Goal: Task Accomplishment & Management: Complete application form

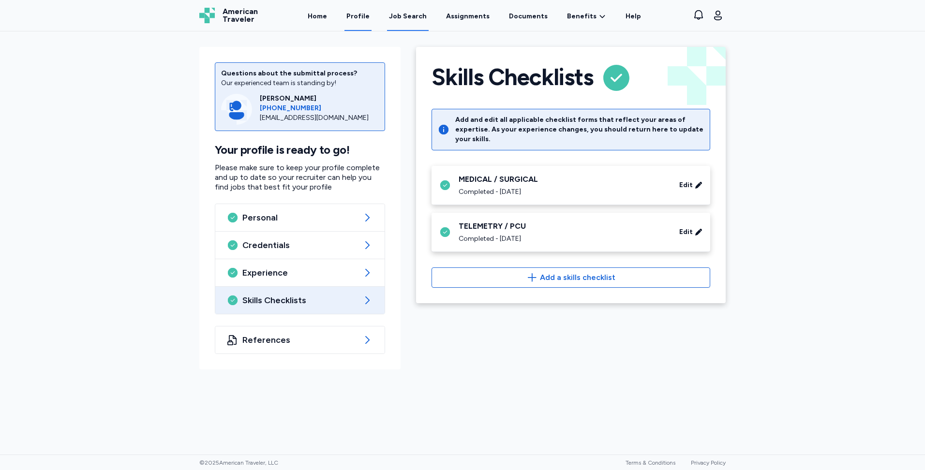
click at [405, 15] on div "Job Search" at bounding box center [408, 17] width 38 height 10
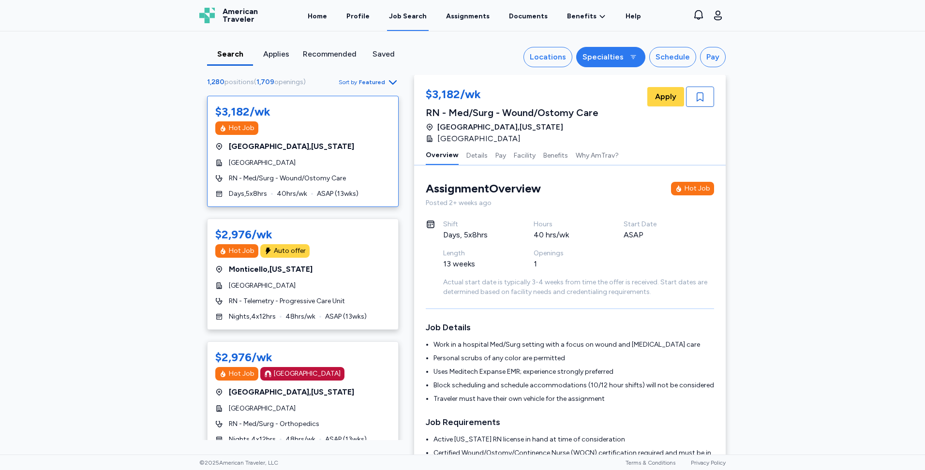
click at [596, 61] on div "Specialties" at bounding box center [602, 57] width 41 height 12
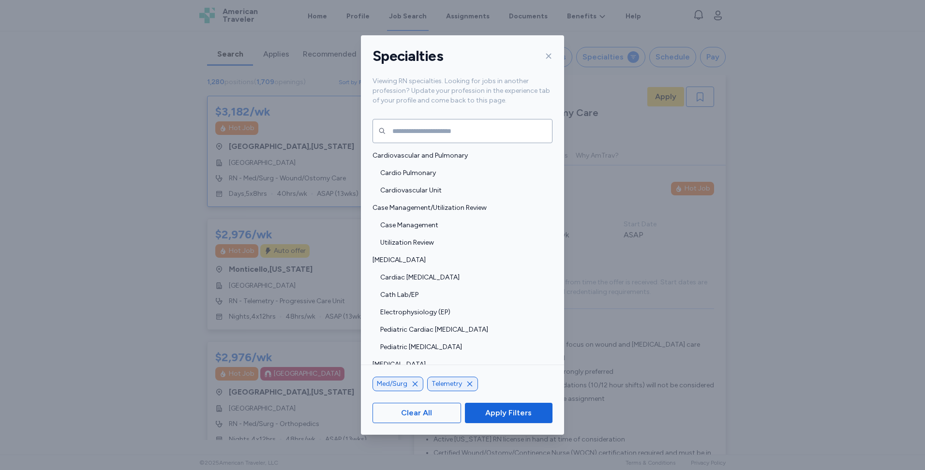
click at [553, 55] on div "Specialties" at bounding box center [462, 56] width 203 height 42
click at [551, 56] on icon at bounding box center [549, 56] width 8 height 8
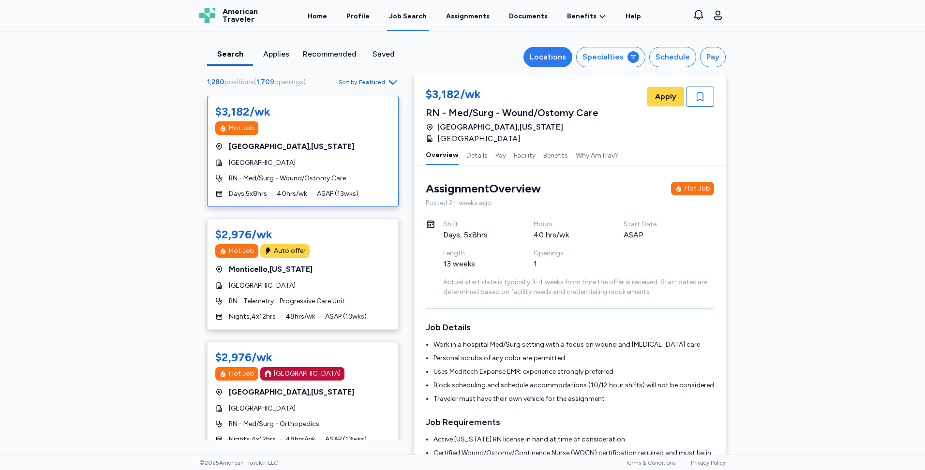
click at [563, 56] on div "Locations" at bounding box center [548, 57] width 36 height 12
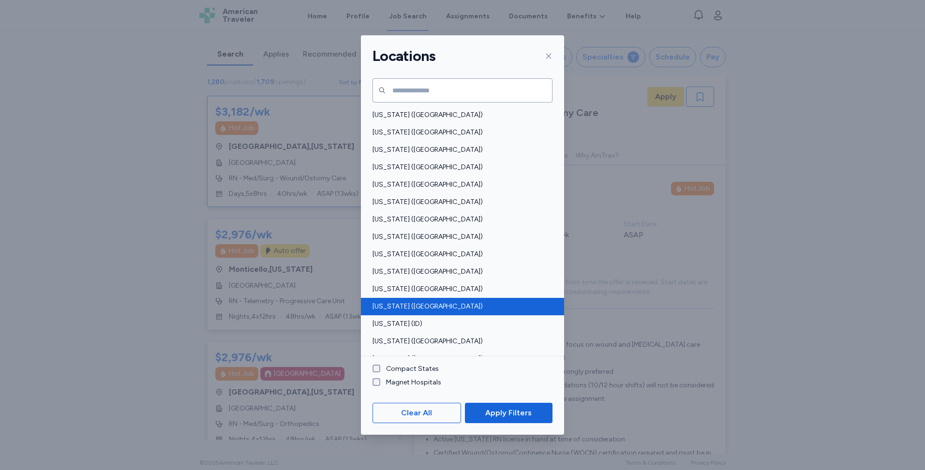
scroll to position [97, 0]
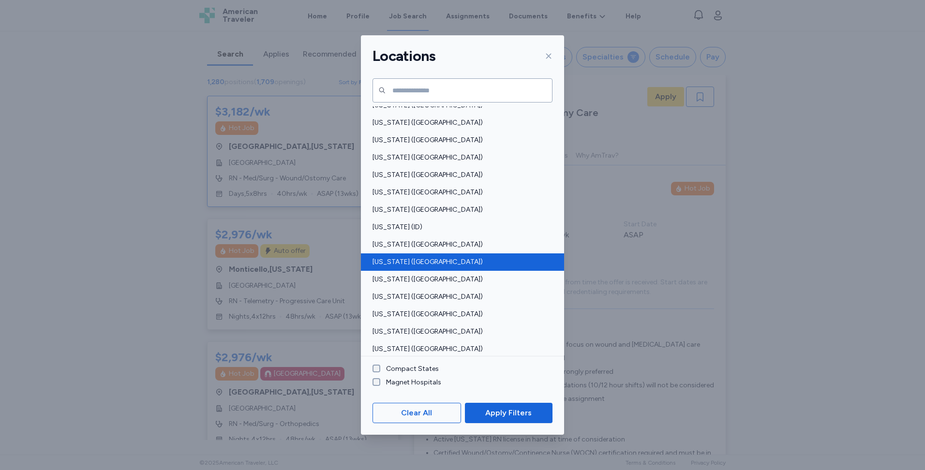
click at [408, 261] on span "[US_STATE] ([GEOGRAPHIC_DATA])" at bounding box center [459, 262] width 174 height 10
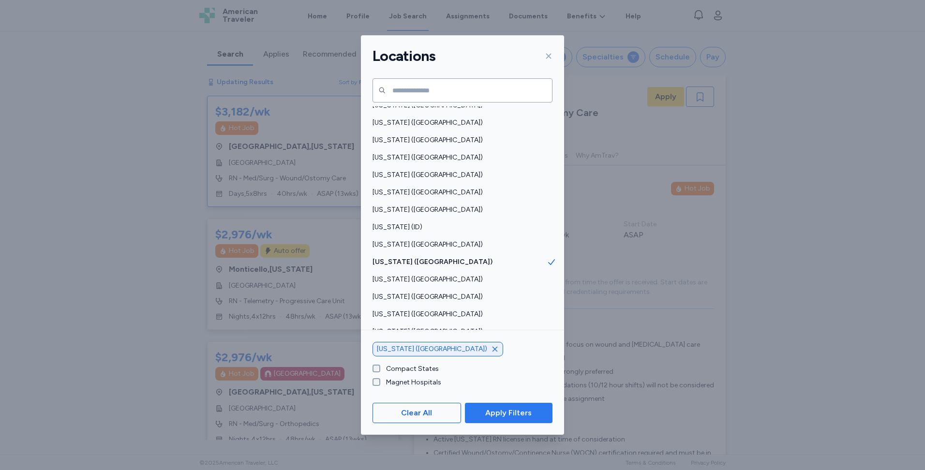
click at [506, 409] on span "Apply Filters" at bounding box center [508, 413] width 46 height 12
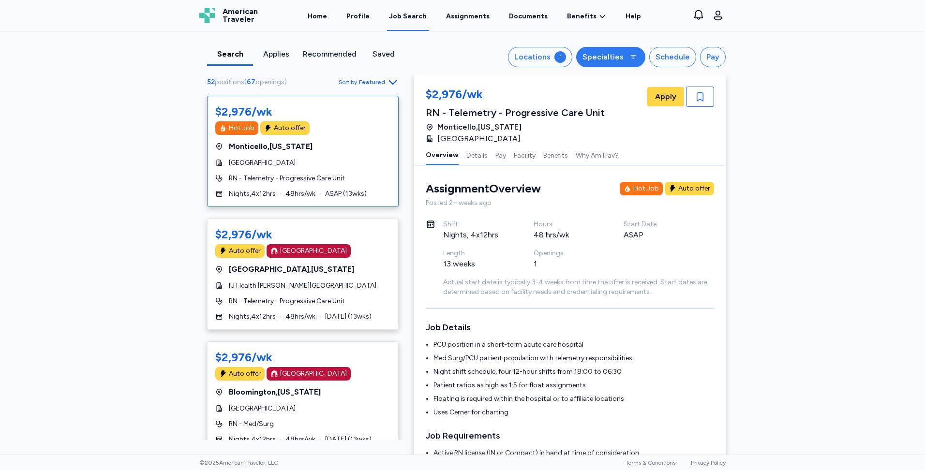
scroll to position [1, 0]
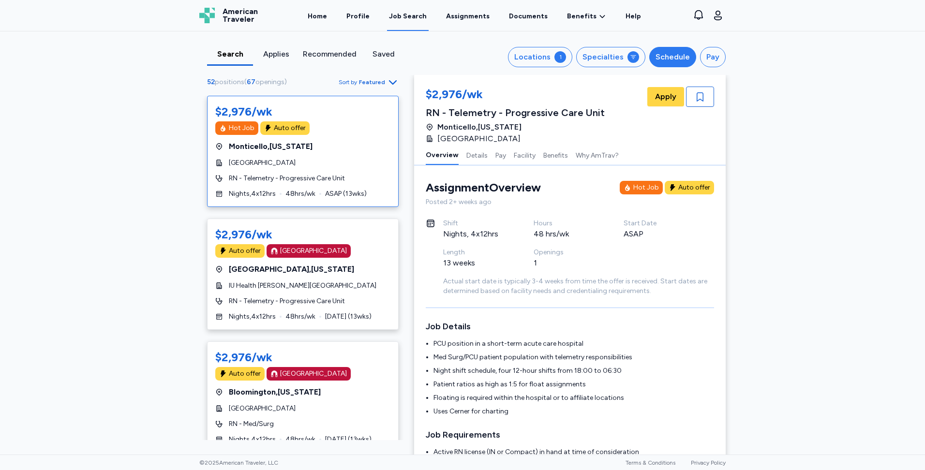
click at [666, 58] on div "Schedule" at bounding box center [672, 57] width 34 height 12
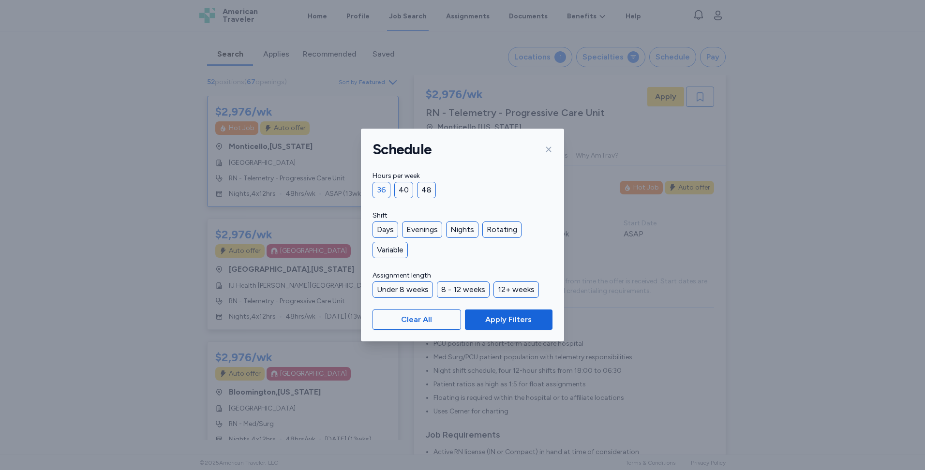
click at [382, 192] on div "36" at bounding box center [381, 190] width 18 height 16
click at [511, 320] on span "Apply Filters" at bounding box center [508, 320] width 46 height 12
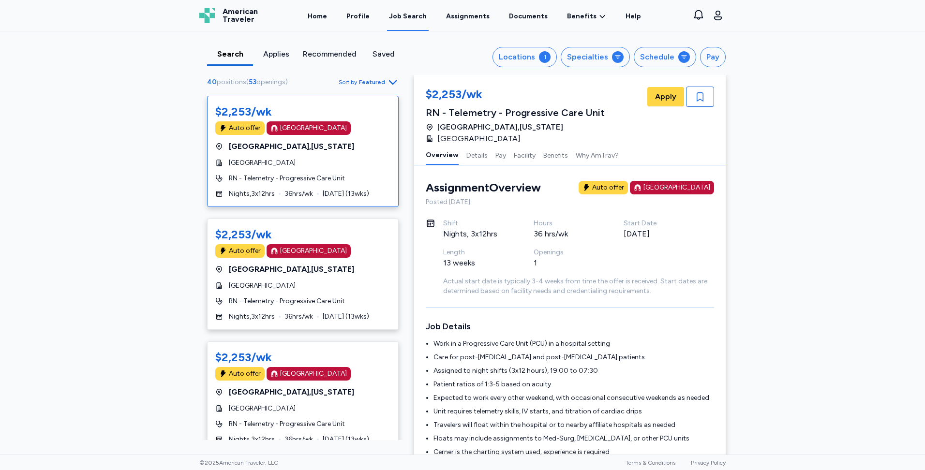
click at [363, 81] on span "Featured" at bounding box center [372, 82] width 26 height 8
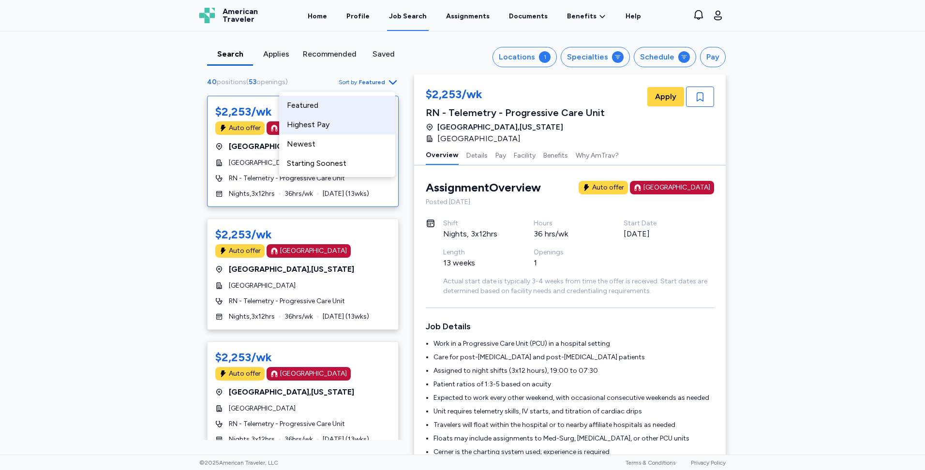
click at [364, 122] on div "Highest Pay" at bounding box center [337, 124] width 116 height 19
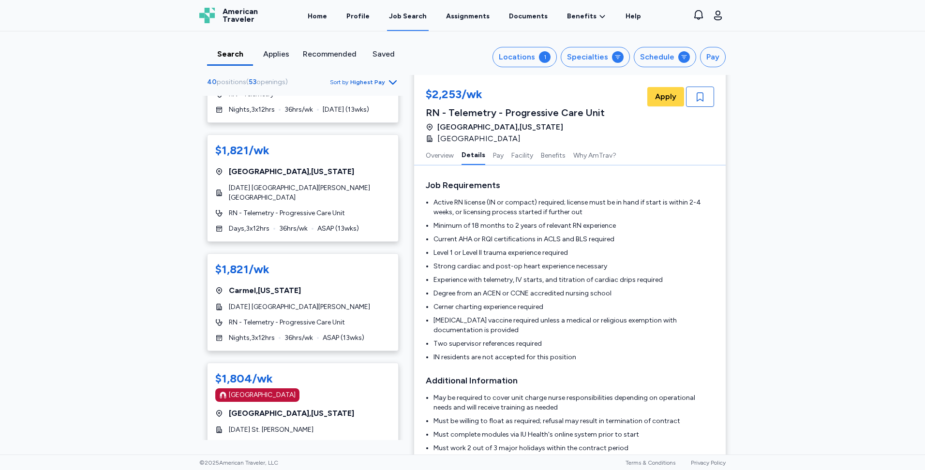
scroll to position [3386, 0]
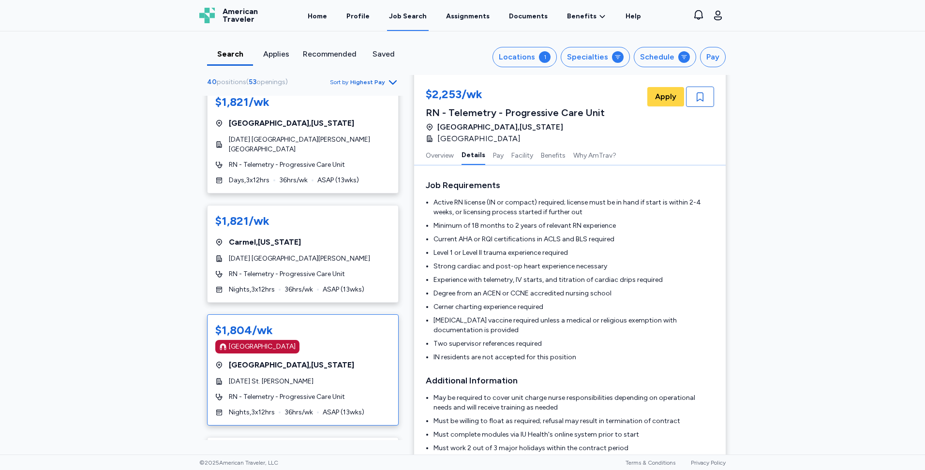
click at [227, 323] on div "$1,804/wk" at bounding box center [244, 330] width 58 height 15
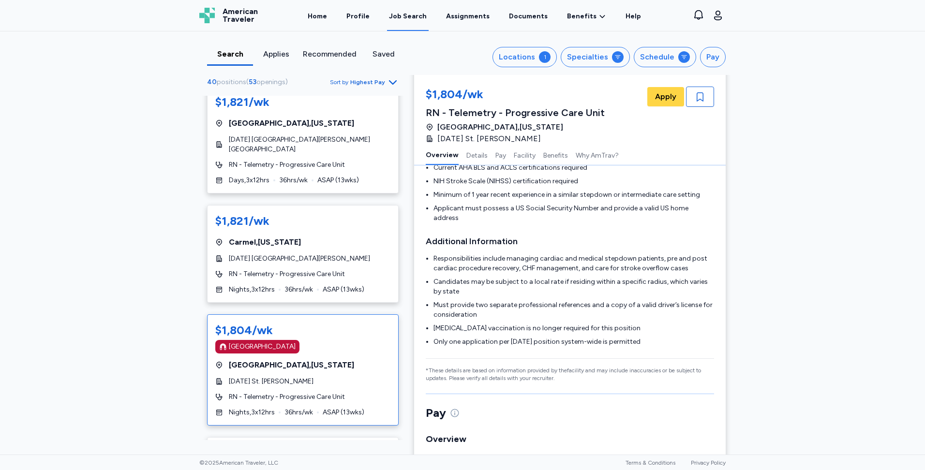
scroll to position [1, 0]
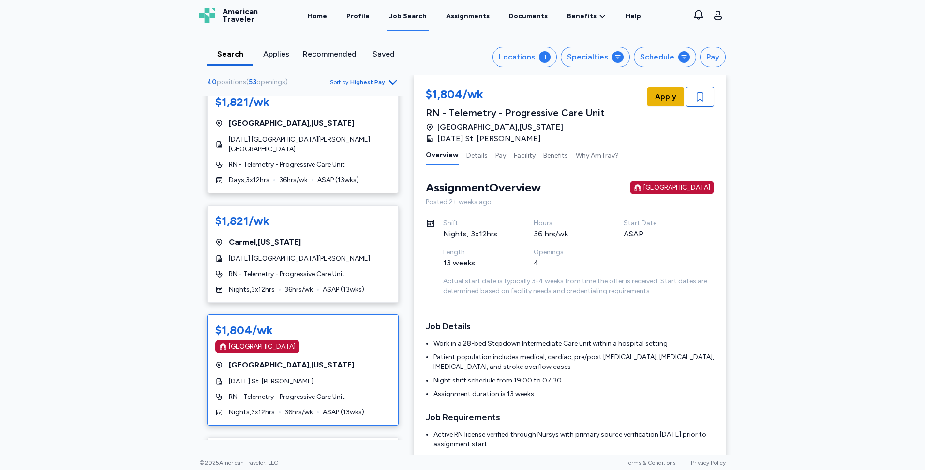
click at [647, 98] on button "Apply" at bounding box center [665, 96] width 37 height 19
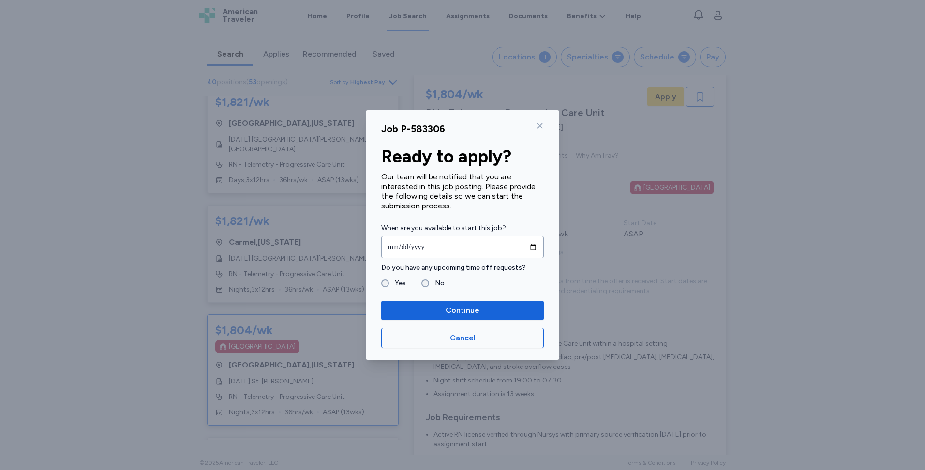
click at [540, 126] on icon at bounding box center [539, 125] width 5 height 5
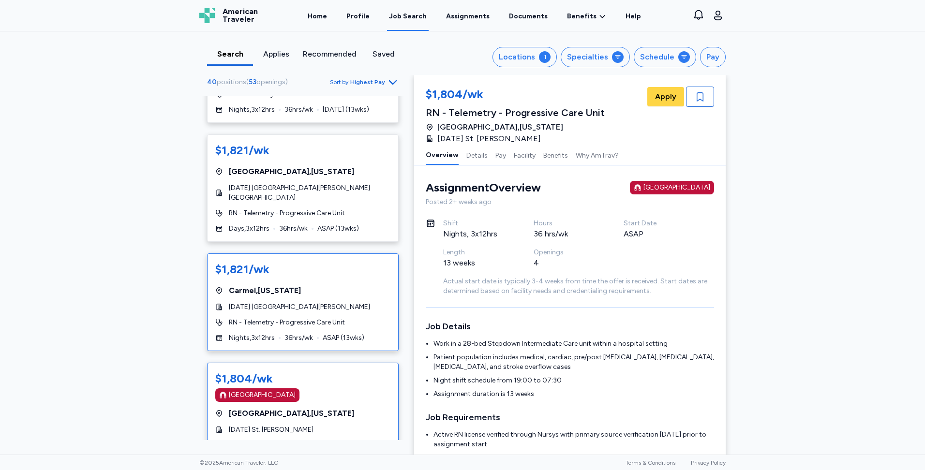
scroll to position [3290, 0]
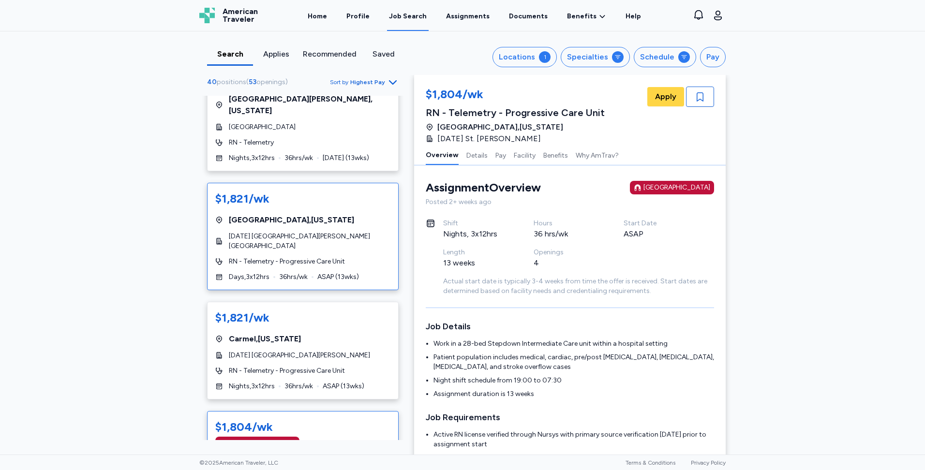
click at [348, 214] on div "[GEOGRAPHIC_DATA] , [US_STATE]" at bounding box center [302, 220] width 175 height 12
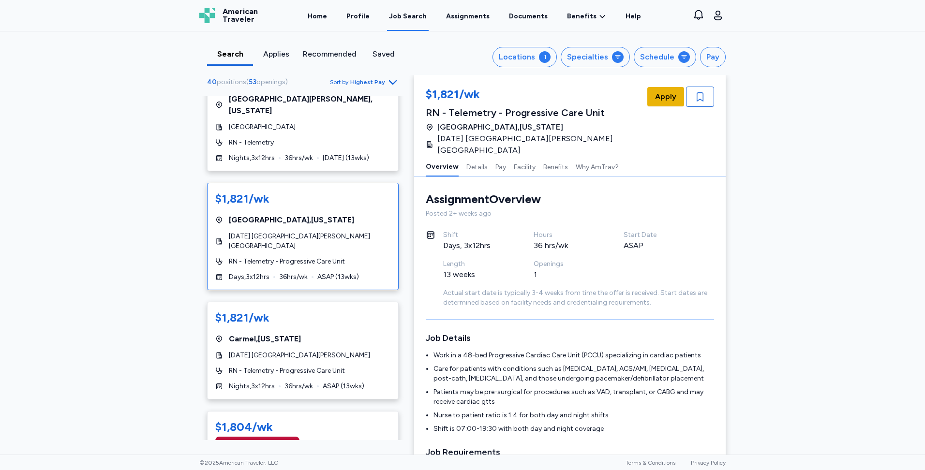
click at [656, 98] on span "Apply" at bounding box center [665, 97] width 21 height 12
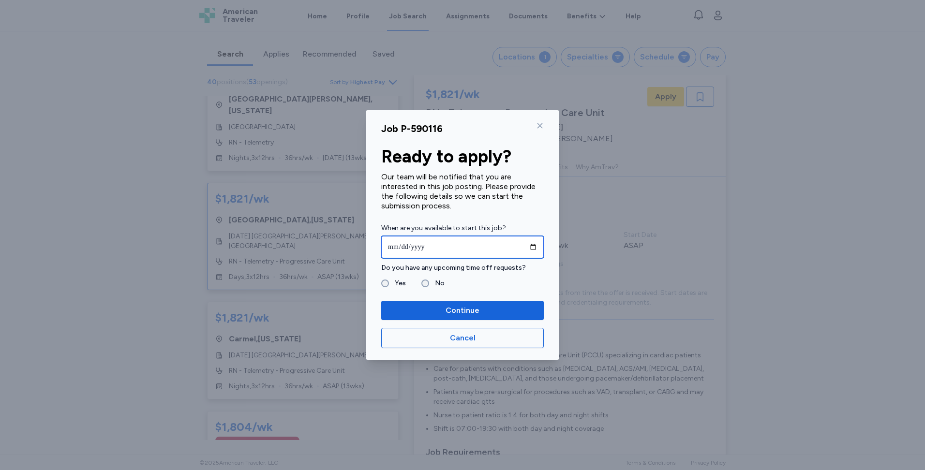
drag, startPoint x: 535, startPoint y: 247, endPoint x: 515, endPoint y: 251, distance: 19.7
click at [531, 246] on input "date" at bounding box center [462, 247] width 163 height 22
type input "**********"
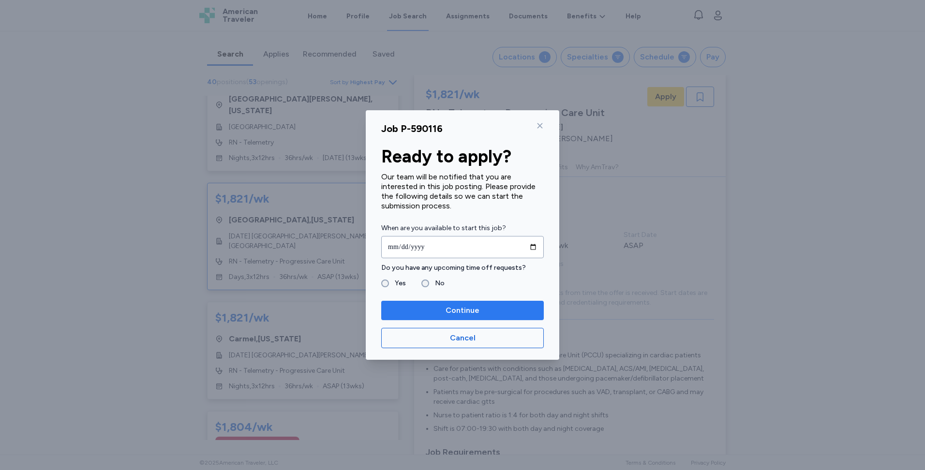
click at [443, 307] on span "Continue" at bounding box center [462, 311] width 147 height 12
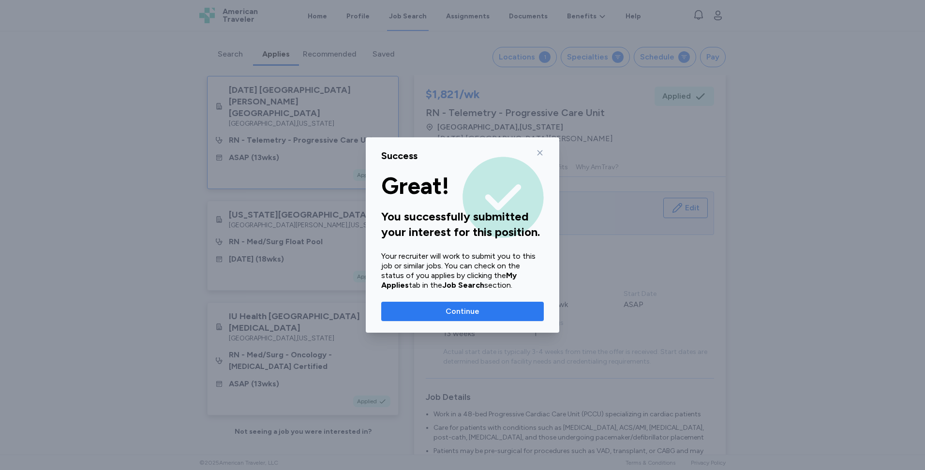
click at [414, 309] on span "Continue" at bounding box center [462, 312] width 147 height 12
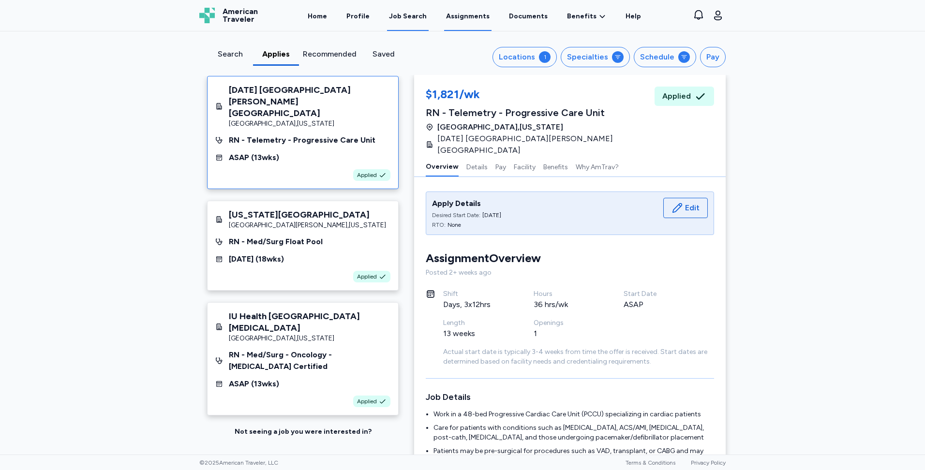
click at [454, 14] on link "Assignments" at bounding box center [467, 16] width 47 height 30
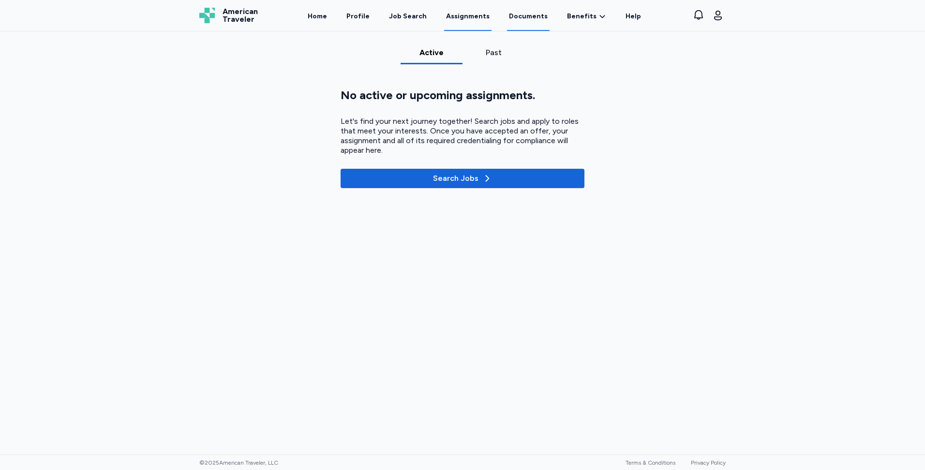
click at [510, 15] on link "Documents" at bounding box center [528, 16] width 43 height 30
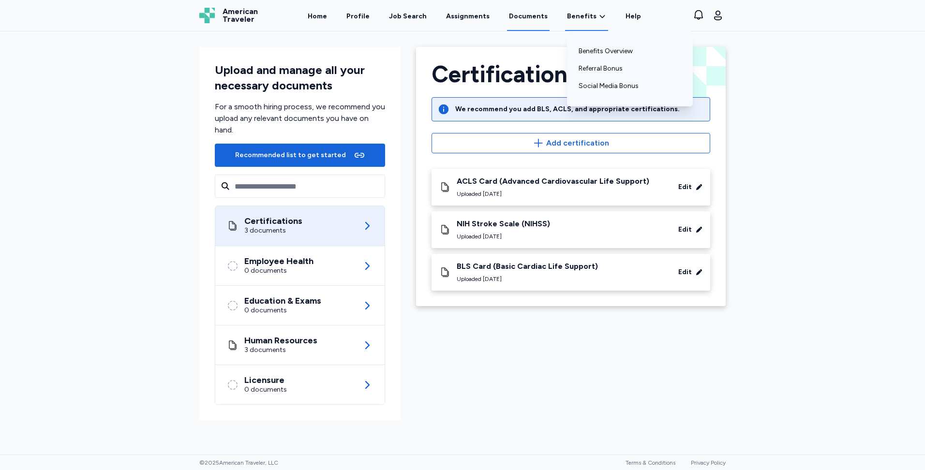
click at [598, 12] on icon at bounding box center [602, 17] width 8 height 10
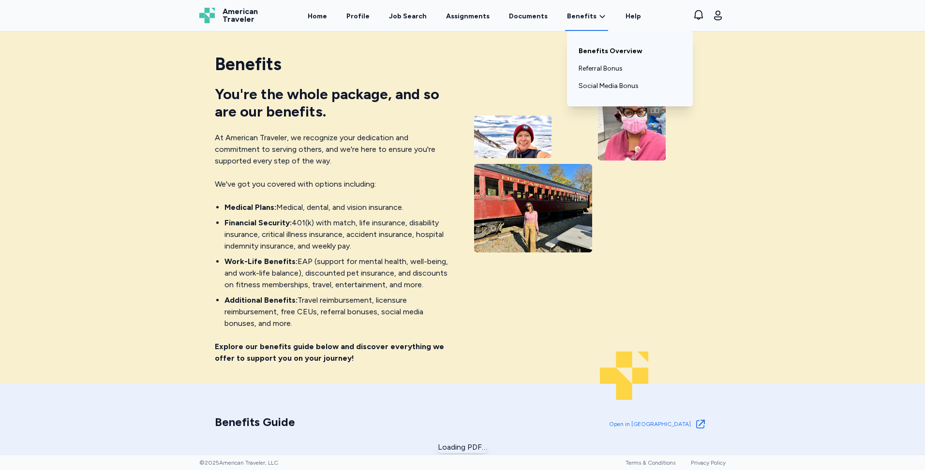
click at [596, 54] on link "Benefits Overview" at bounding box center [630, 51] width 103 height 17
